Goal: Communication & Community: Participate in discussion

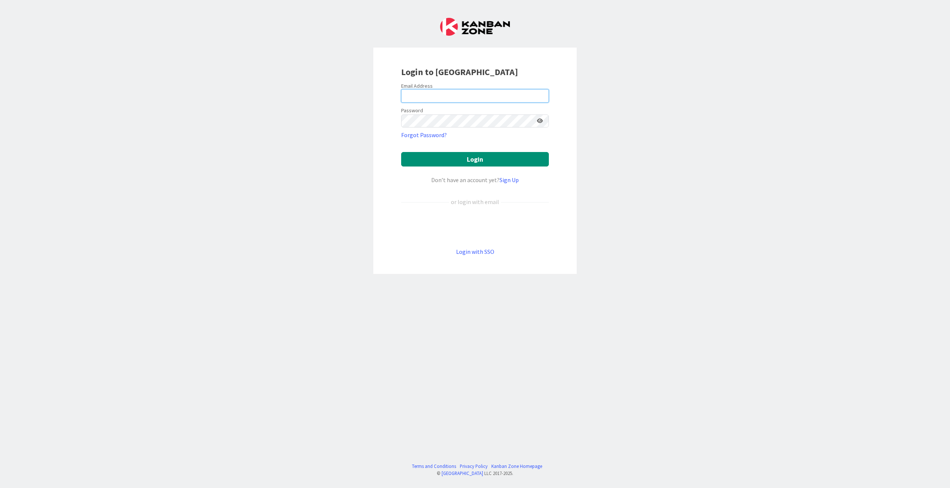
click at [457, 89] on input "email" at bounding box center [475, 95] width 148 height 13
type input "[PERSON_NAME][EMAIL_ADDRESS][DOMAIN_NAME]"
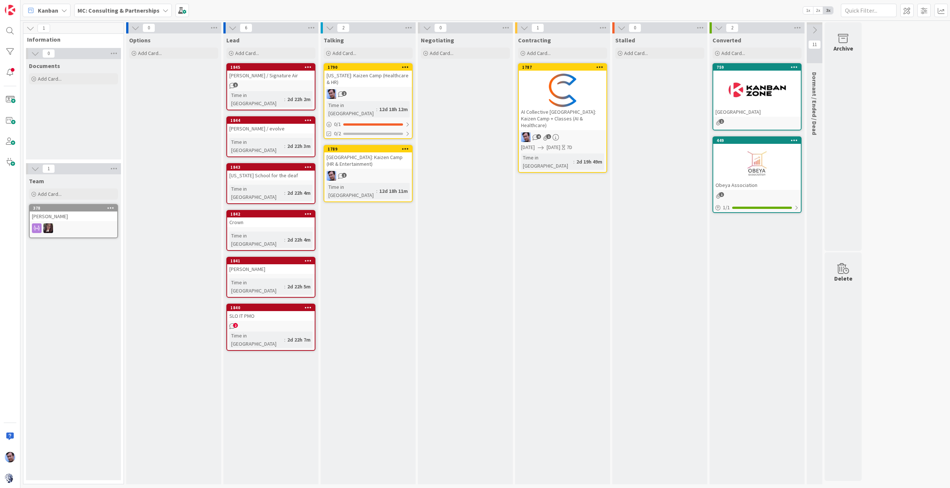
click at [882, 90] on div "1 Information 0 Documents Add Card... 1 Team Add Card... 378 [PERSON_NAME] 0 Op…" at bounding box center [485, 254] width 927 height 465
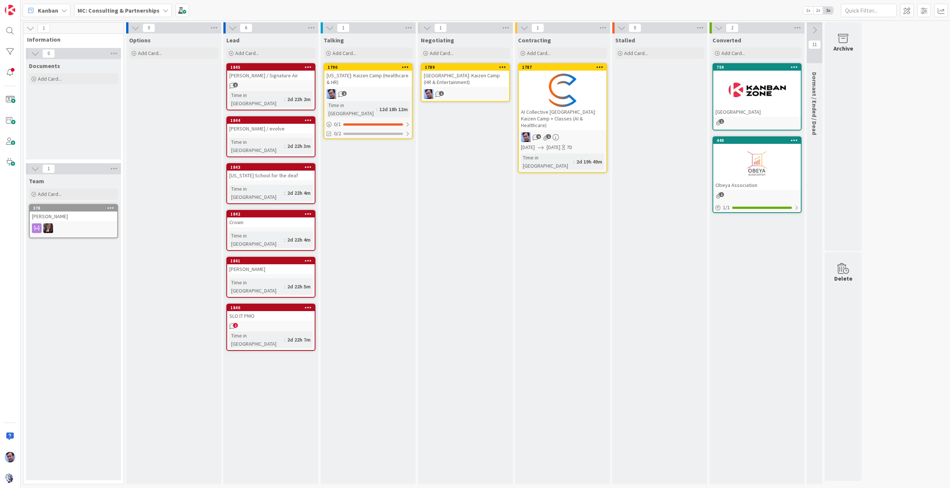
click at [472, 74] on div "[GEOGRAPHIC_DATA]: Kaizen Camp (HR & Entertainment)" at bounding box center [466, 79] width 88 height 16
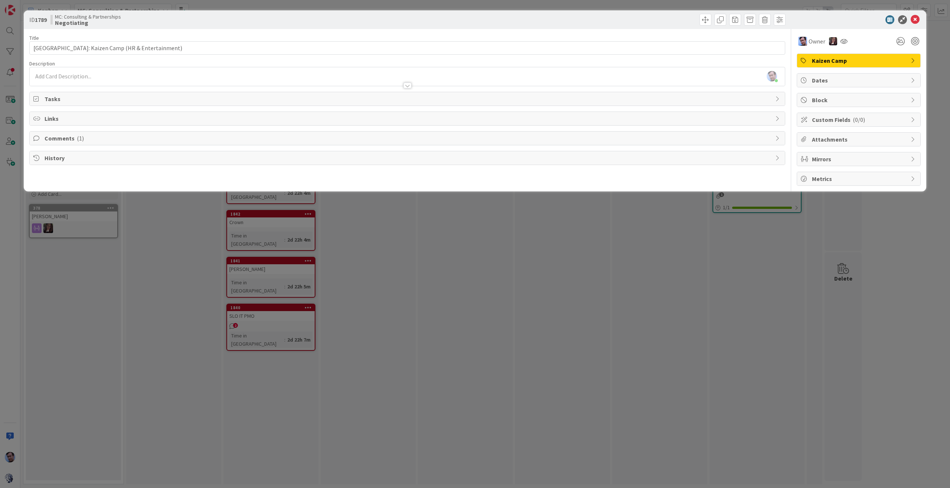
click at [61, 137] on span "Comments ( 1 )" at bounding box center [408, 138] width 727 height 9
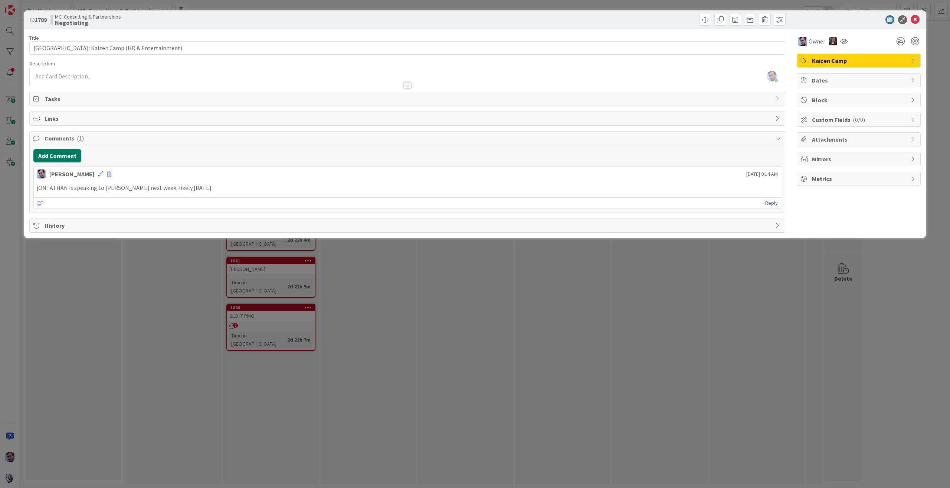
click at [61, 153] on button "Add Comment" at bounding box center [57, 155] width 48 height 13
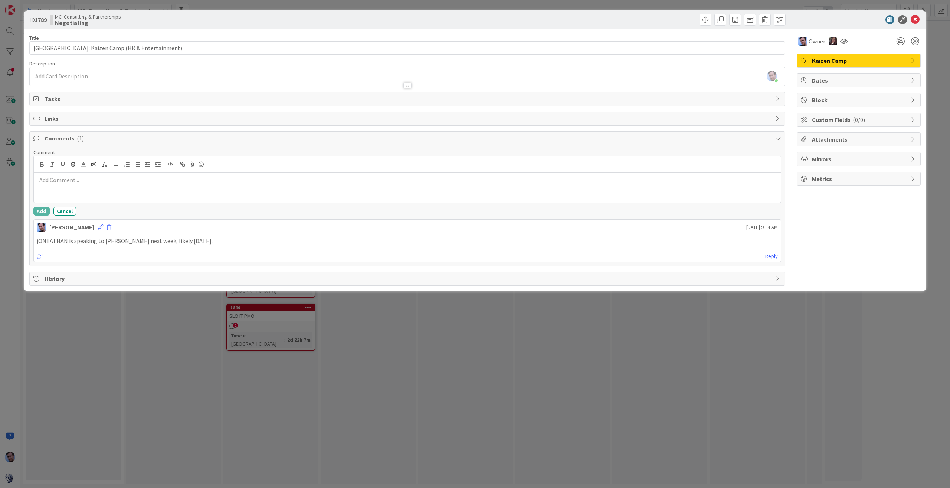
click at [99, 176] on p at bounding box center [407, 180] width 741 height 9
click at [473, 228] on div "[PERSON_NAME] [DATE] 9:14 AM" at bounding box center [407, 225] width 747 height 12
click at [39, 208] on button "Add" at bounding box center [41, 210] width 16 height 9
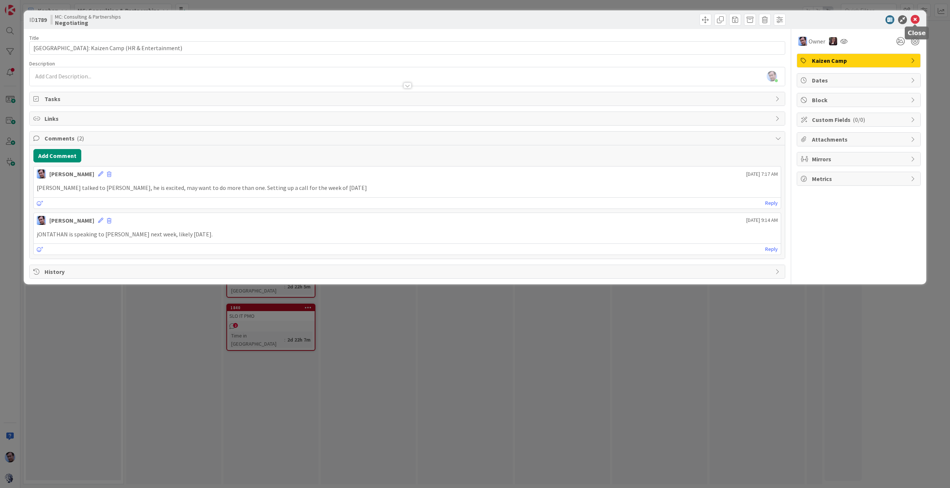
click at [919, 17] on icon at bounding box center [915, 19] width 9 height 9
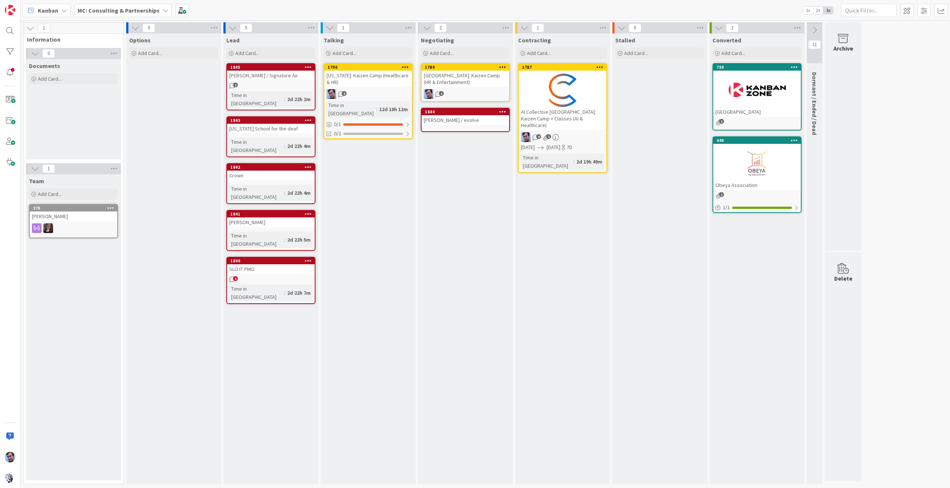
click at [456, 115] on div "[PERSON_NAME] / evolve" at bounding box center [466, 120] width 88 height 10
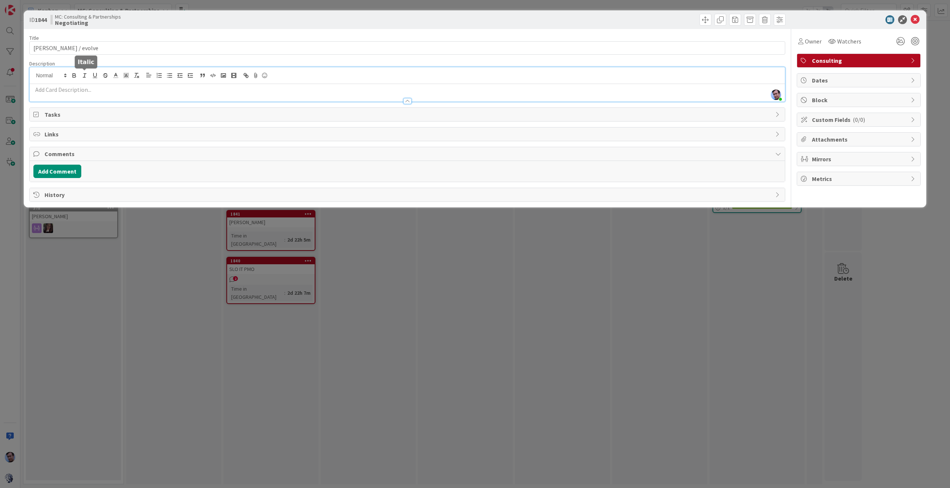
click at [88, 75] on div "[PERSON_NAME] just joined" at bounding box center [408, 84] width 756 height 34
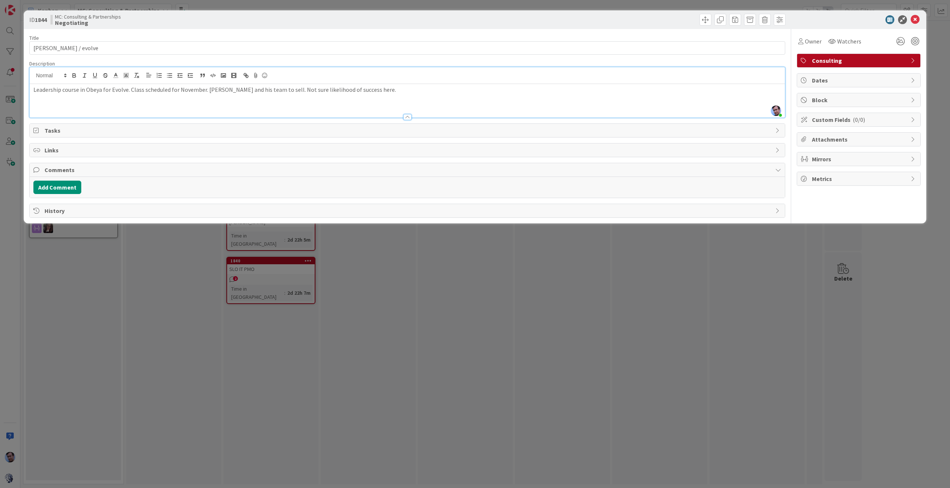
click at [81, 182] on div "Add Comment" at bounding box center [407, 186] width 748 height 13
click at [421, 87] on p "Leadership course in Obeya for Evolve. Class scheduled for November. [PERSON_NA…" at bounding box center [407, 89] width 748 height 9
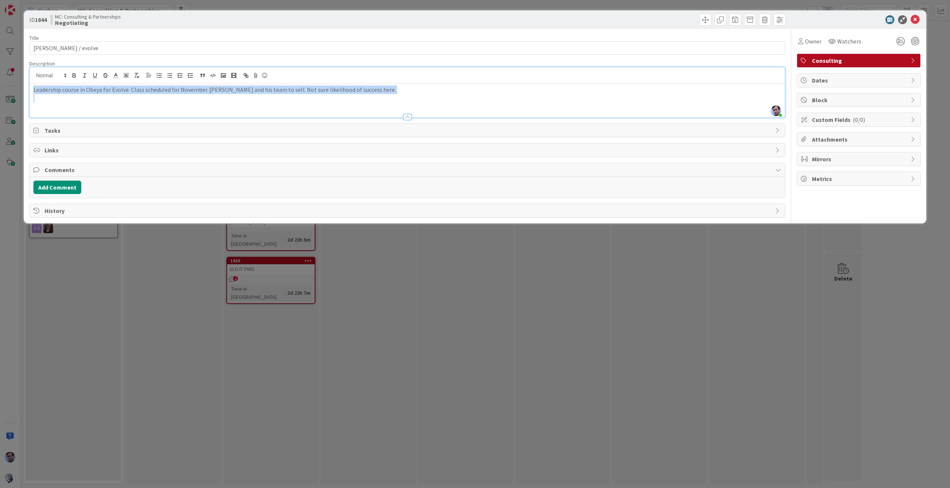
copy p "Leadership course in Obeya for Evolve. Class scheduled for November. [PERSON_NA…"
click at [874, 63] on span "Consulting" at bounding box center [859, 60] width 95 height 9
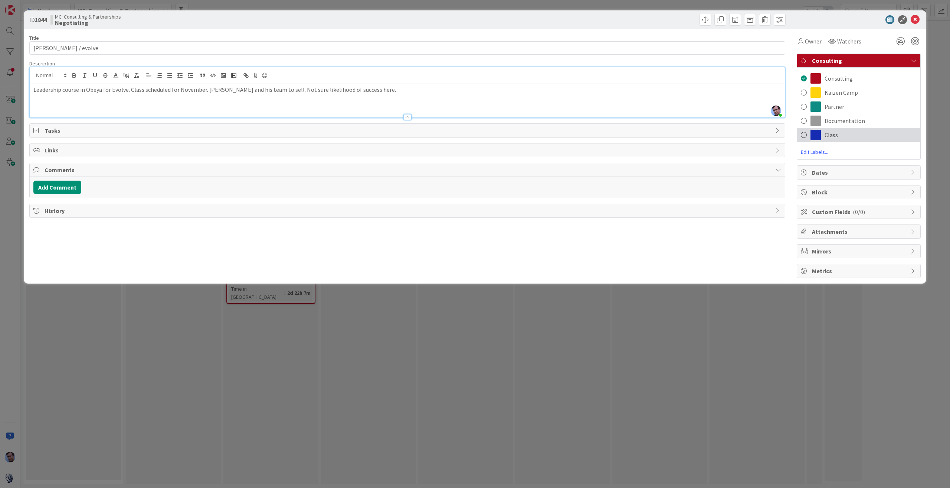
click at [814, 134] on span at bounding box center [816, 135] width 10 height 10
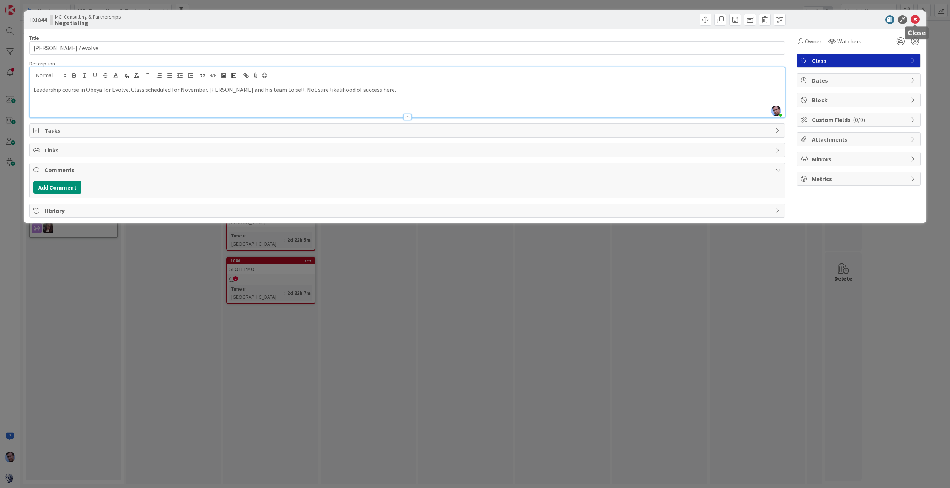
click at [917, 19] on icon at bounding box center [915, 19] width 9 height 9
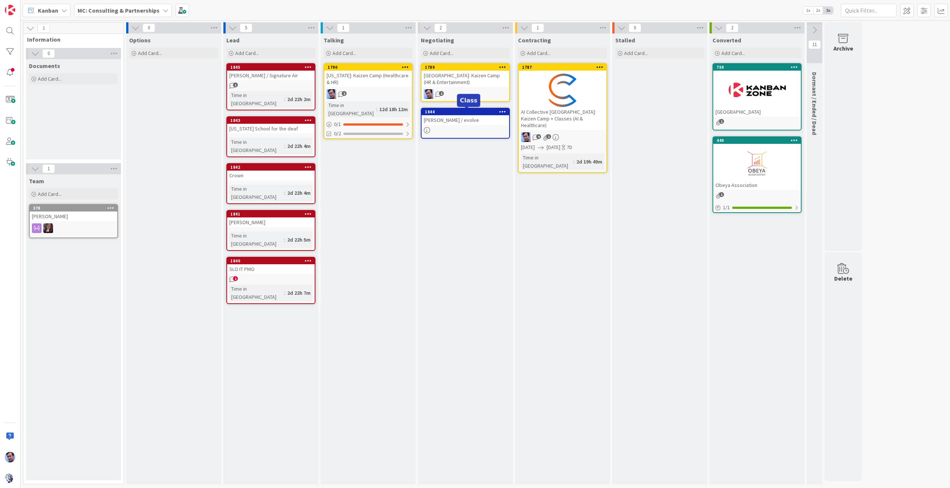
click at [467, 111] on div "1844" at bounding box center [467, 111] width 84 height 5
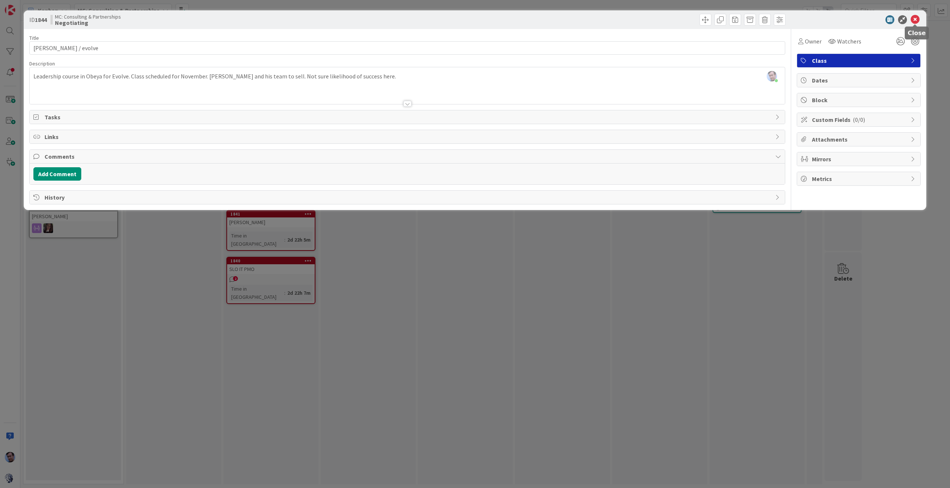
click at [917, 21] on icon at bounding box center [915, 19] width 9 height 9
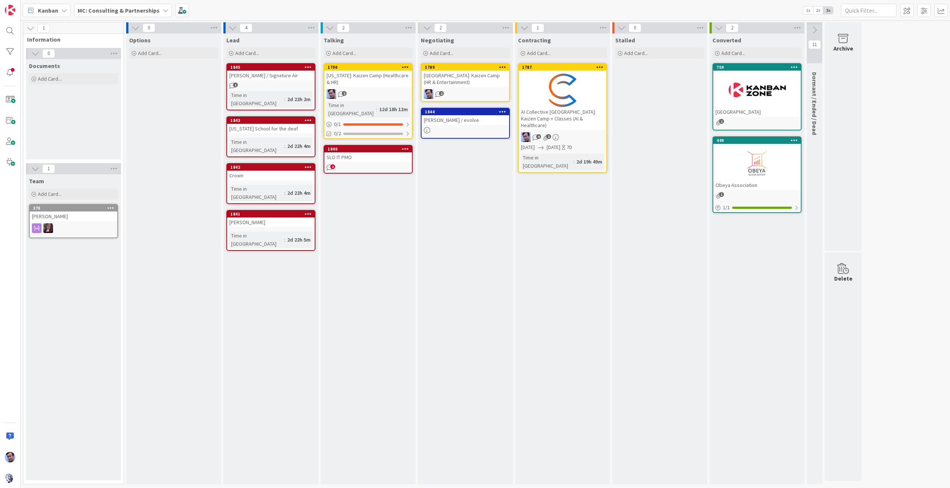
click at [371, 152] on div "SLO IT PMO" at bounding box center [369, 157] width 88 height 10
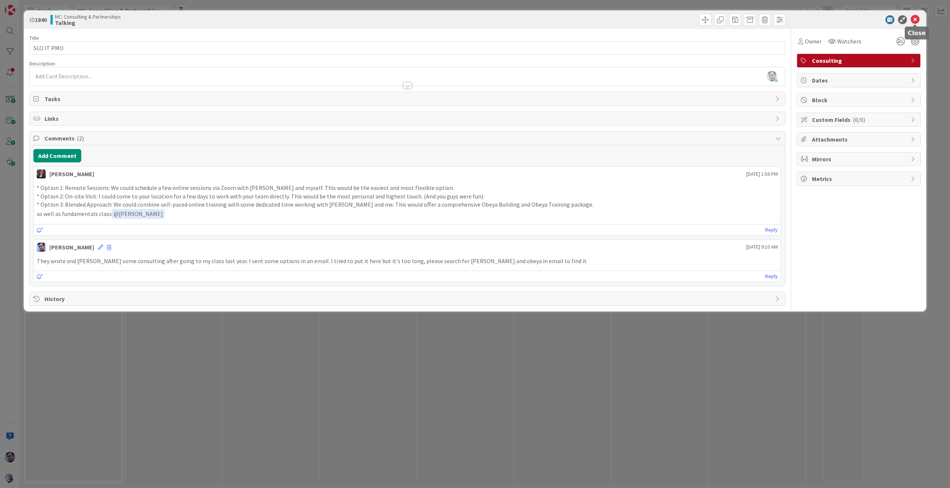
click at [914, 21] on icon at bounding box center [915, 19] width 9 height 9
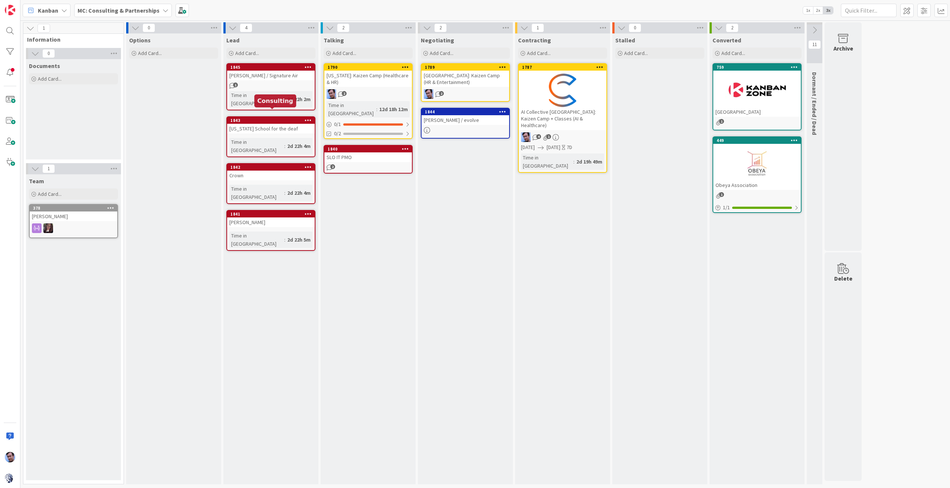
click at [280, 118] on div "1843" at bounding box center [273, 120] width 84 height 5
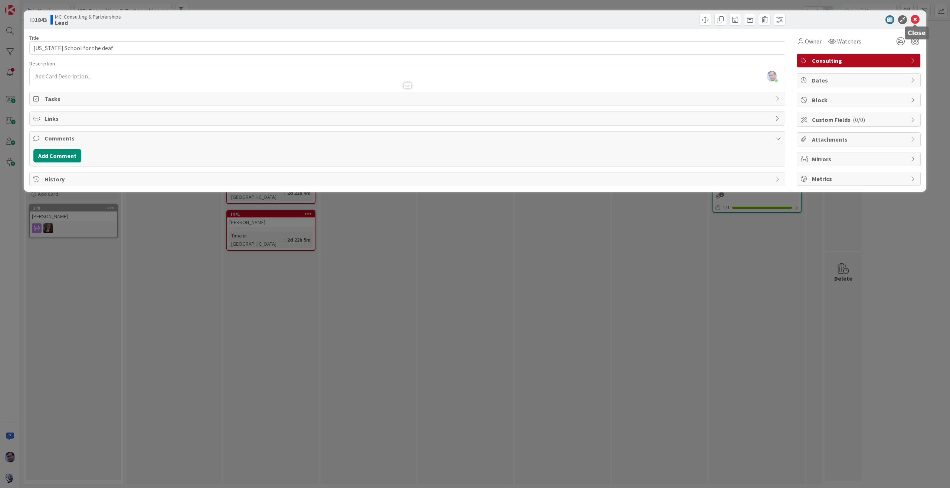
click at [914, 20] on icon at bounding box center [915, 19] width 9 height 9
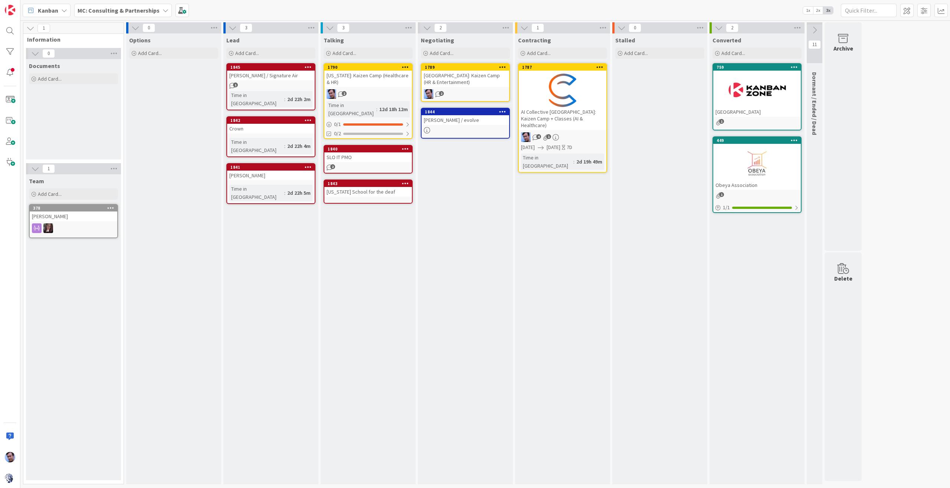
click at [362, 187] on div "[US_STATE] School for the deaf" at bounding box center [369, 192] width 88 height 10
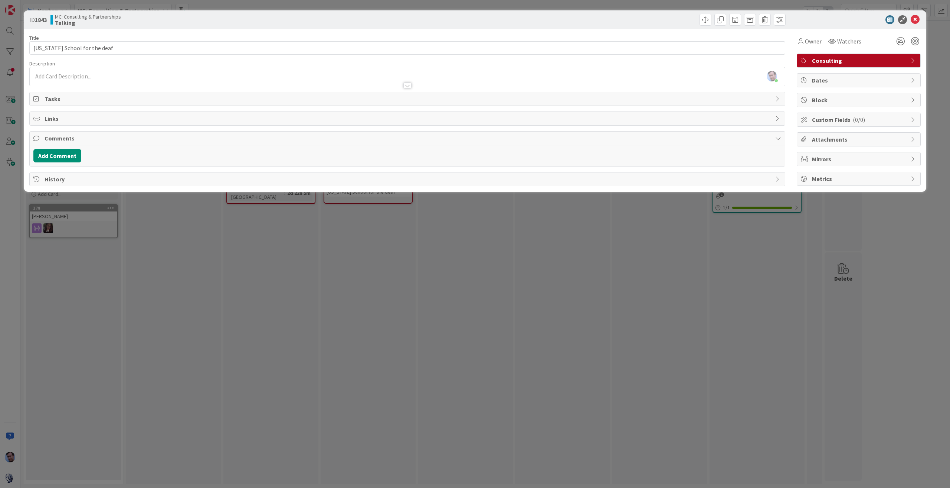
click at [111, 75] on div "[PERSON_NAME] just joined" at bounding box center [408, 76] width 756 height 19
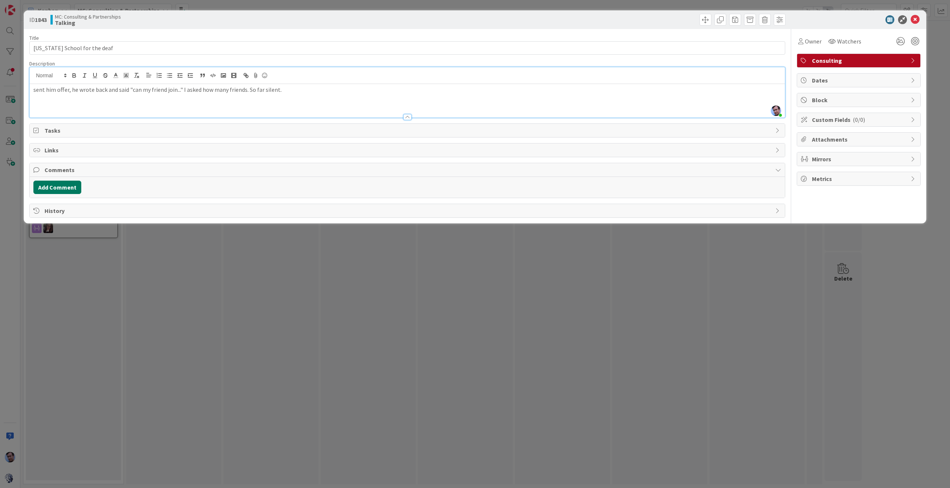
click at [55, 189] on button "Add Comment" at bounding box center [57, 186] width 48 height 13
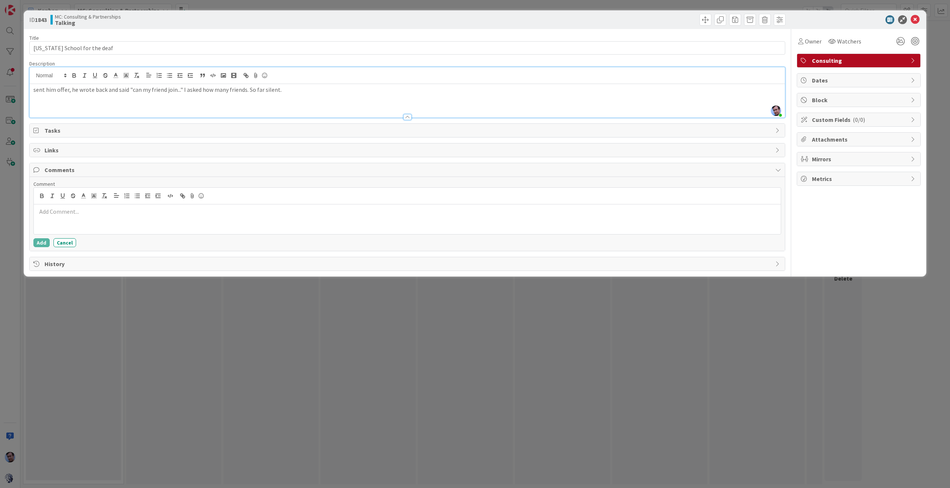
click at [61, 201] on div at bounding box center [407, 196] width 747 height 17
click at [40, 238] on button "Add" at bounding box center [41, 242] width 16 height 9
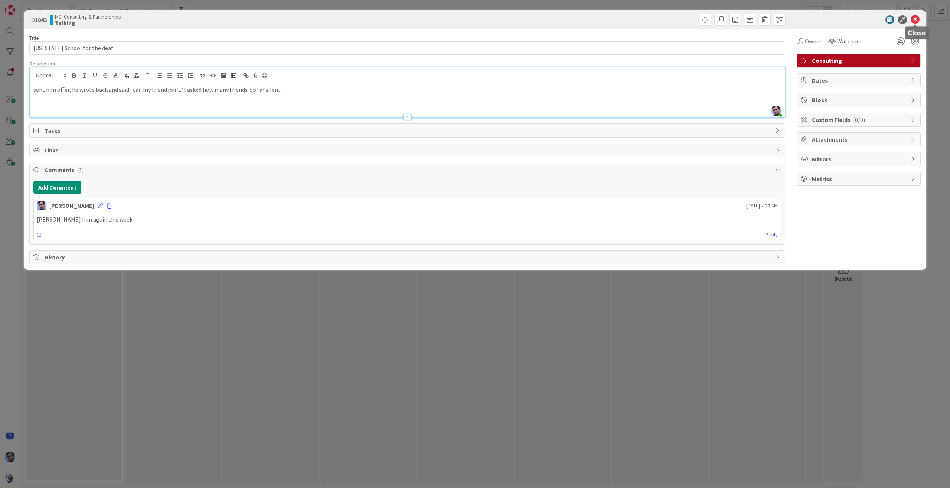
click at [917, 20] on icon at bounding box center [915, 19] width 9 height 9
